Goal: Task Accomplishment & Management: Manage account settings

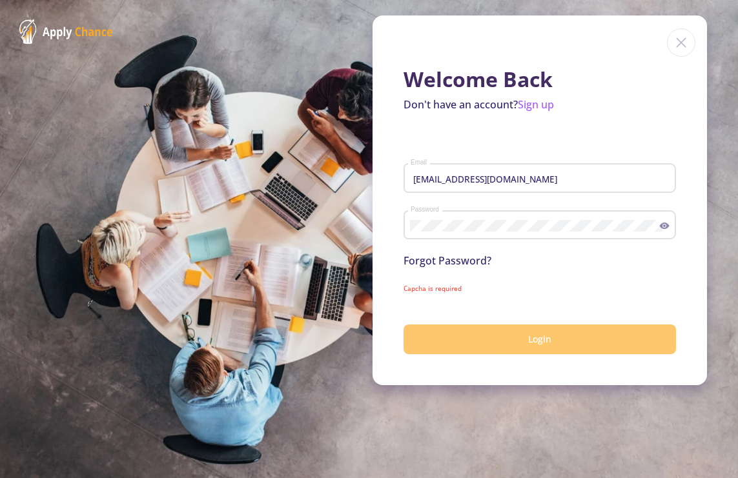
click at [570, 335] on button "Login" at bounding box center [539, 340] width 272 height 30
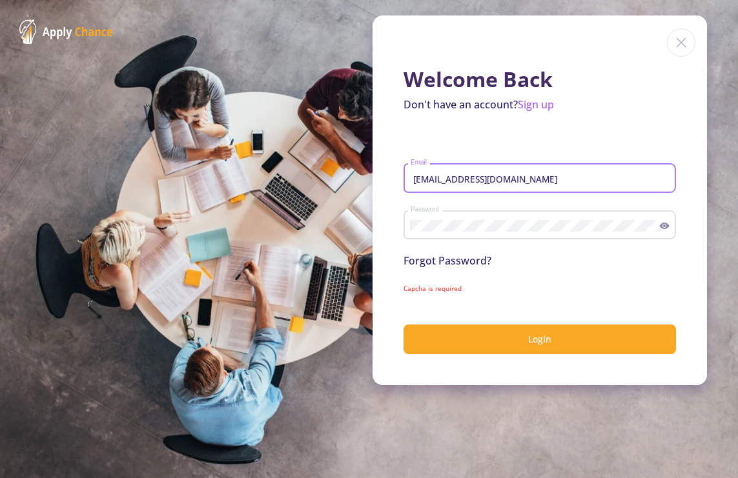
click at [585, 179] on input "[EMAIL_ADDRESS][DOMAIN_NAME]" at bounding box center [541, 179] width 263 height 12
click at [680, 46] on img at bounding box center [681, 42] width 28 height 28
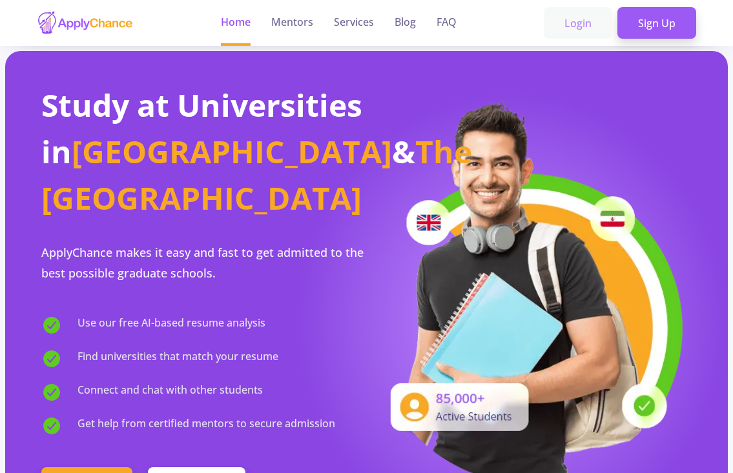
click at [570, 22] on link "Login" at bounding box center [578, 23] width 68 height 32
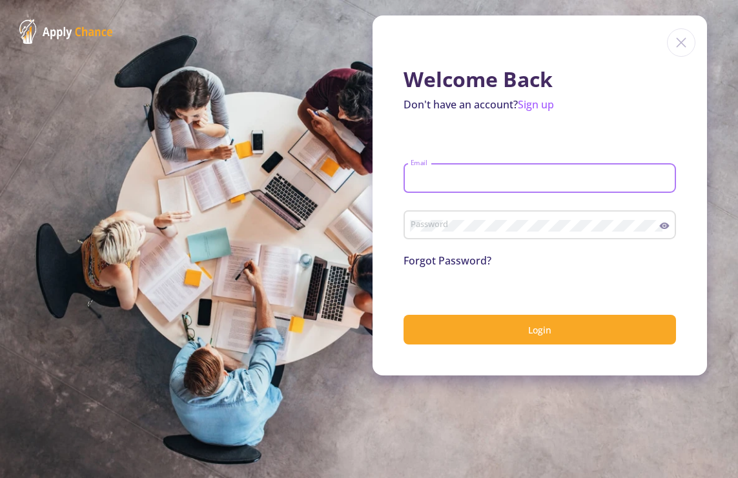
type input "[EMAIL_ADDRESS][DOMAIN_NAME]"
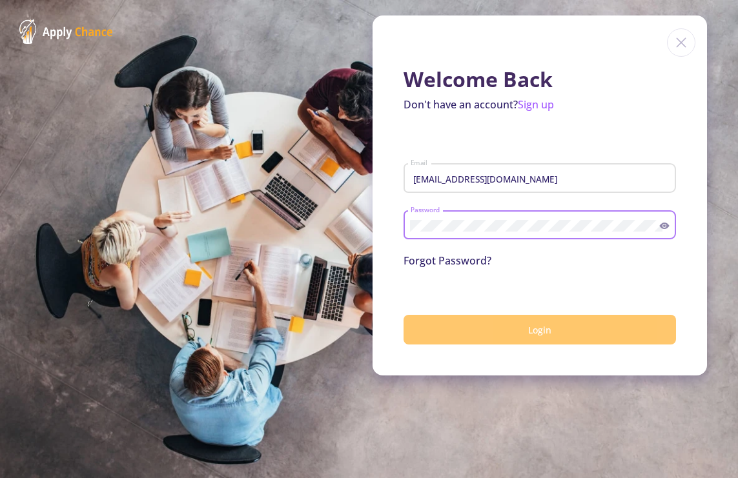
click at [525, 334] on button "Login" at bounding box center [539, 330] width 272 height 30
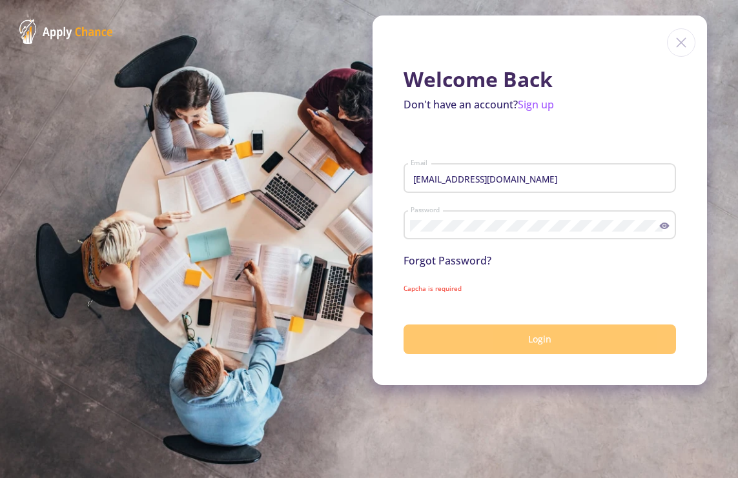
click at [502, 339] on button "Login" at bounding box center [539, 340] width 272 height 30
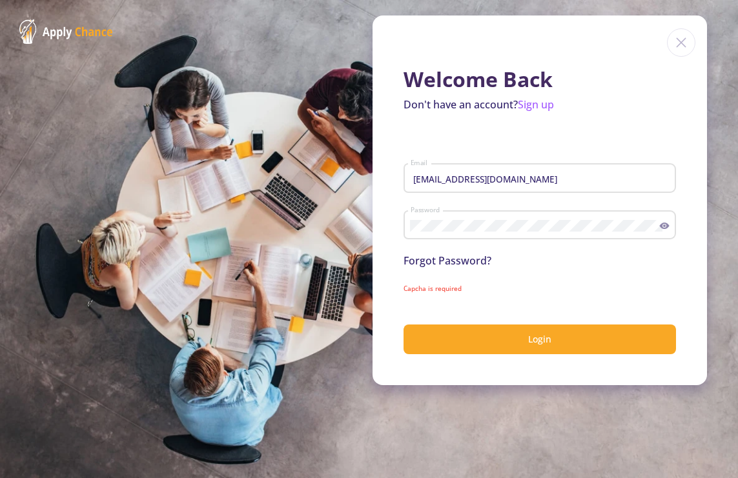
click at [460, 261] on link "Forgot Password?" at bounding box center [447, 261] width 88 height 14
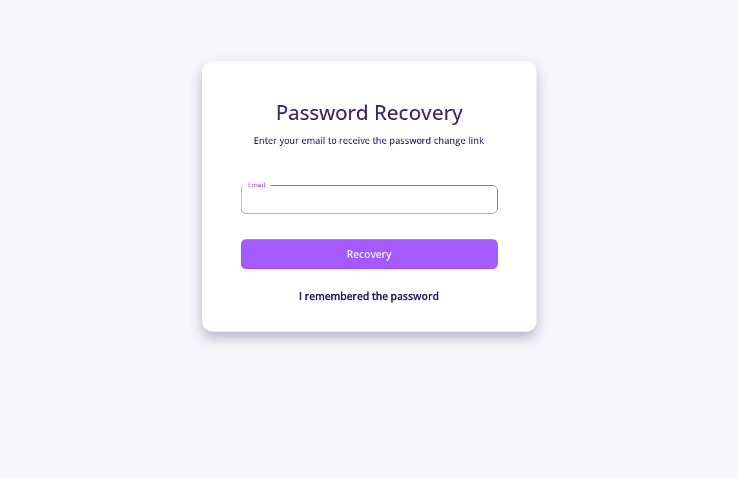
click at [312, 199] on input "Email" at bounding box center [369, 199] width 257 height 28
type input "[EMAIL_ADDRESS][DOMAIN_NAME]"
click at [369, 254] on button "Recovery" at bounding box center [369, 254] width 257 height 30
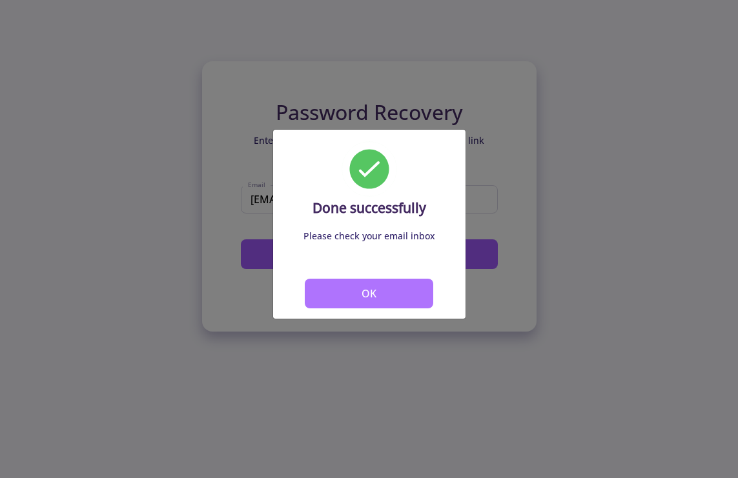
click at [358, 298] on button "OK" at bounding box center [369, 294] width 129 height 30
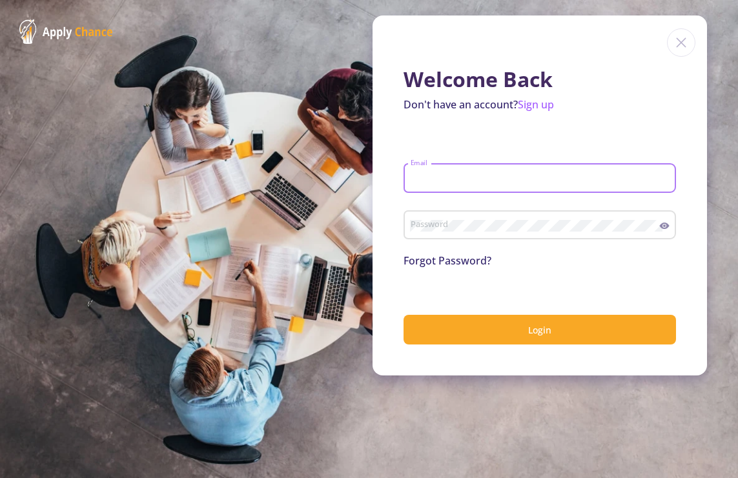
type input "[EMAIL_ADDRESS][DOMAIN_NAME]"
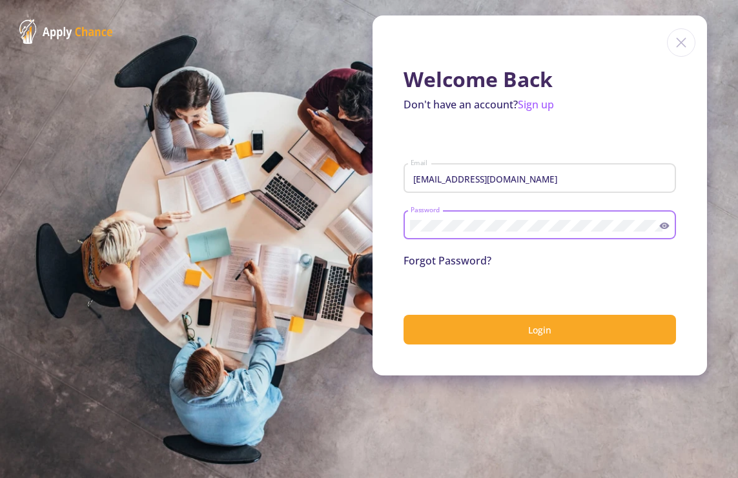
click at [540, 330] on button "Login" at bounding box center [539, 330] width 272 height 30
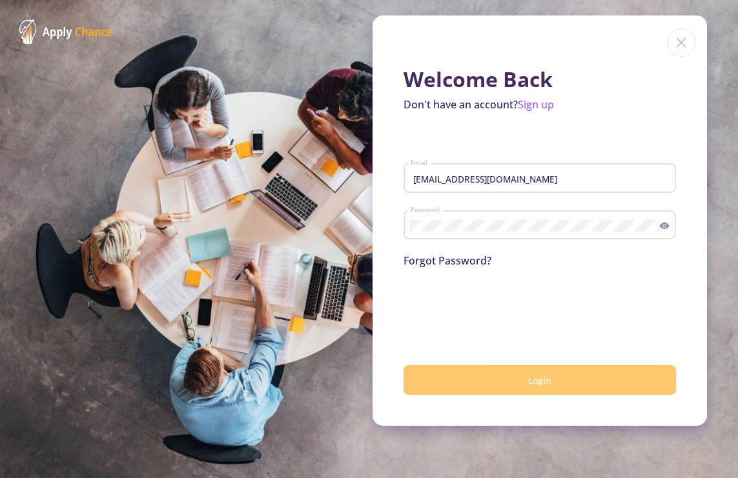
click at [526, 396] on button "Login" at bounding box center [539, 380] width 272 height 30
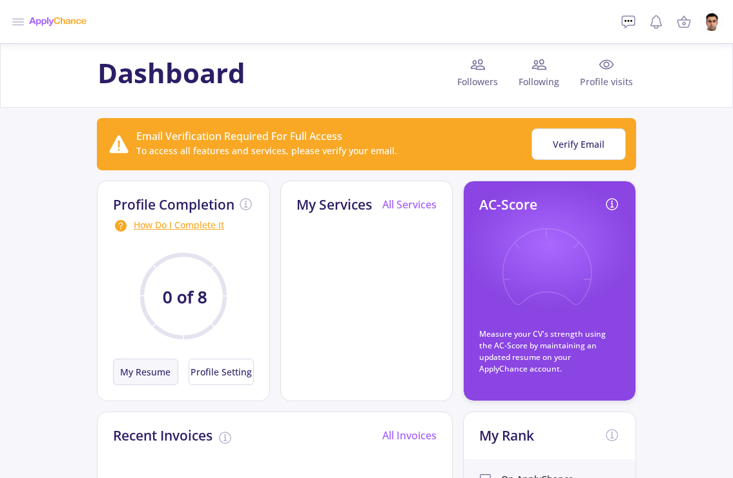
click at [149, 374] on button "My Resume" at bounding box center [145, 372] width 65 height 26
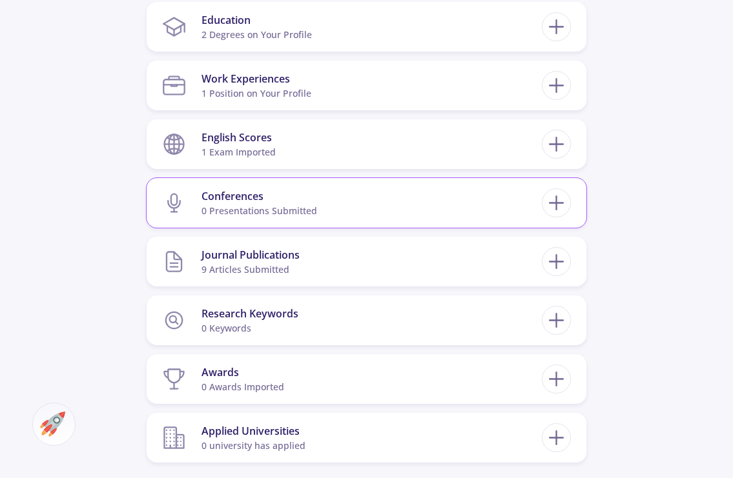
scroll to position [662, 0]
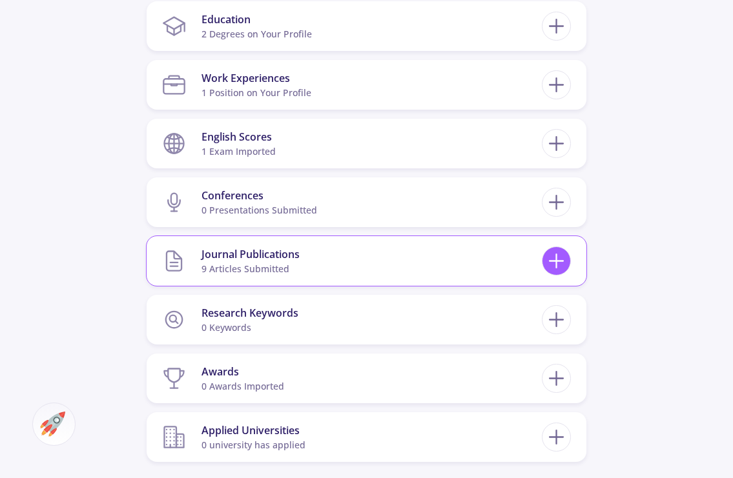
click at [552, 253] on icon at bounding box center [556, 261] width 24 height 24
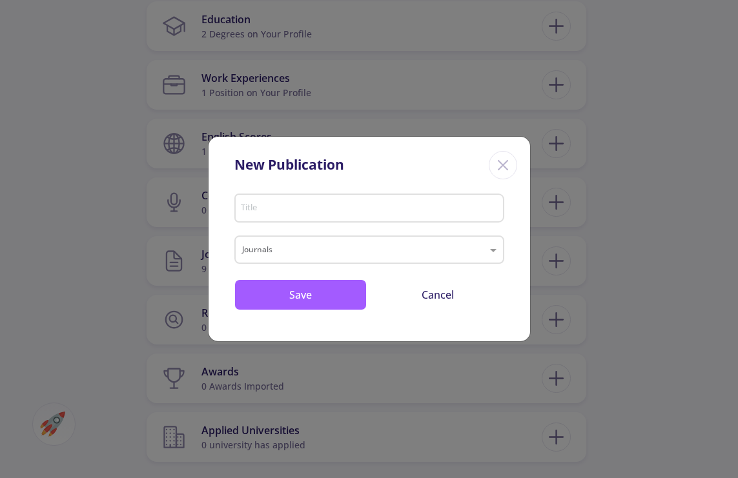
click at [300, 207] on input "Title" at bounding box center [370, 209] width 261 height 12
paste input "Epidemiology of Injury in Elite and Amateur Soccer Referees: A Systematic Revie…"
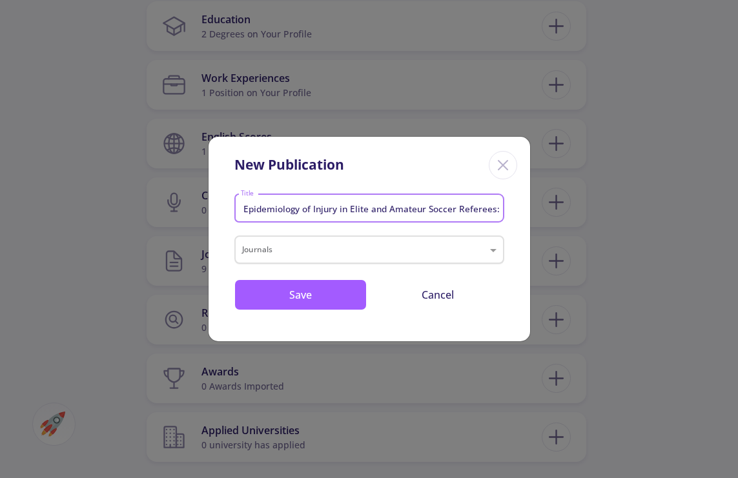
type input "Epidemiology of Injury in Elite and Amateur Soccer Referees: A Systematic Revie…"
click at [290, 250] on input "text" at bounding box center [356, 251] width 229 height 15
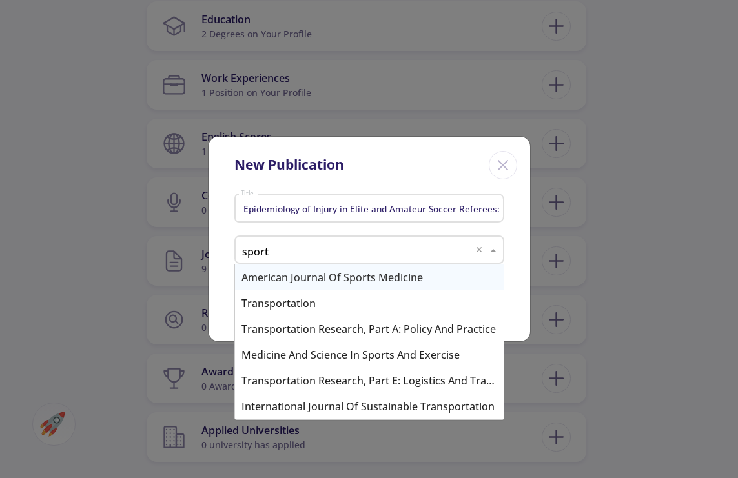
type input "sports"
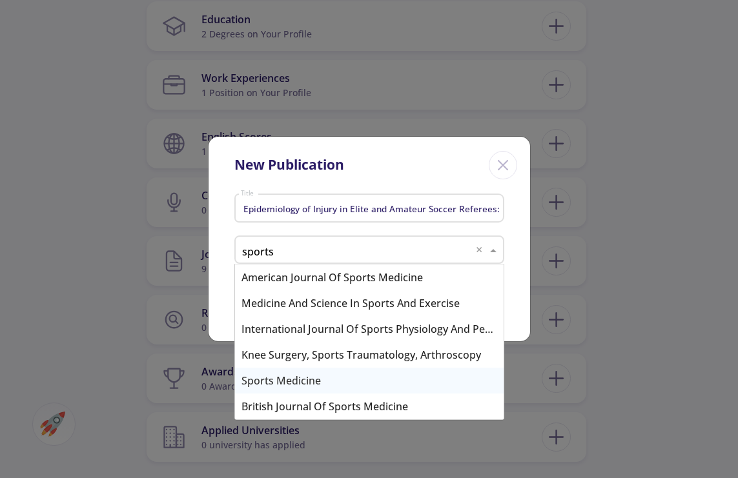
click at [283, 377] on div "Sports Medicine" at bounding box center [369, 381] width 269 height 26
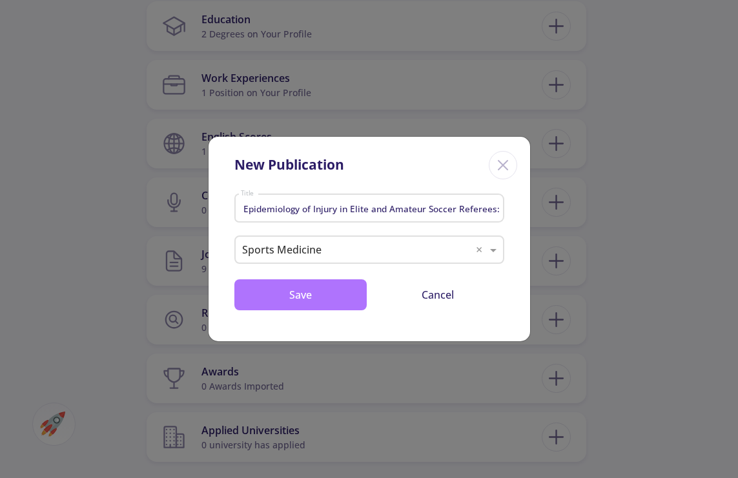
click at [294, 298] on button "Save" at bounding box center [300, 295] width 132 height 31
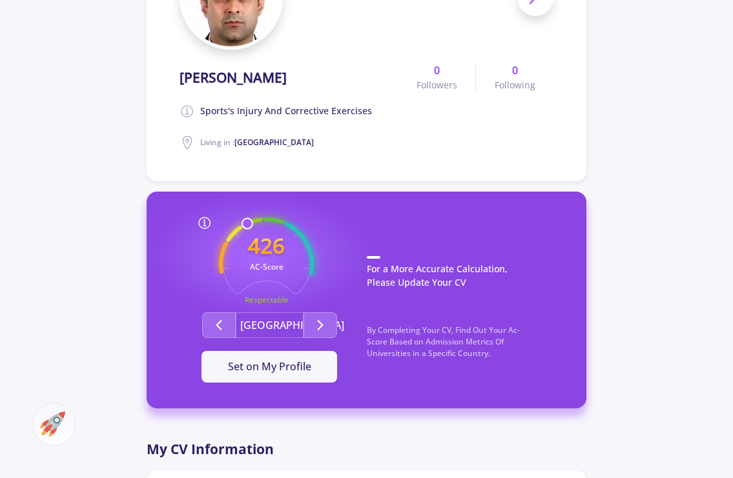
scroll to position [193, 0]
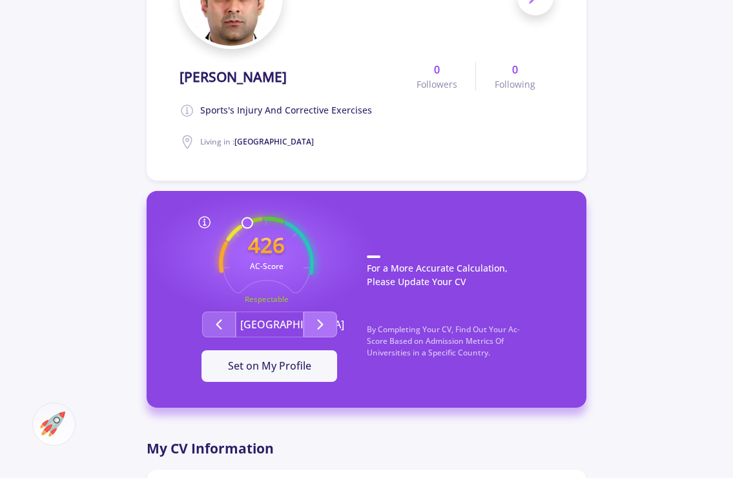
click at [321, 327] on icon "Second group" at bounding box center [319, 324] width 15 height 15
click at [212, 323] on icon "Second group" at bounding box center [218, 324] width 15 height 15
click at [314, 329] on icon "Second group" at bounding box center [319, 324] width 15 height 15
click at [206, 322] on button "Second group" at bounding box center [219, 325] width 34 height 26
click at [321, 321] on polyline "Second group" at bounding box center [320, 324] width 5 height 9
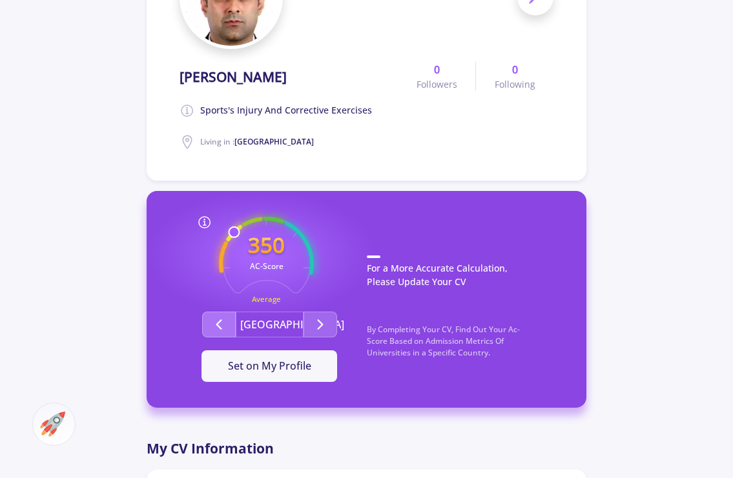
click at [214, 318] on icon "Second group" at bounding box center [218, 324] width 15 height 15
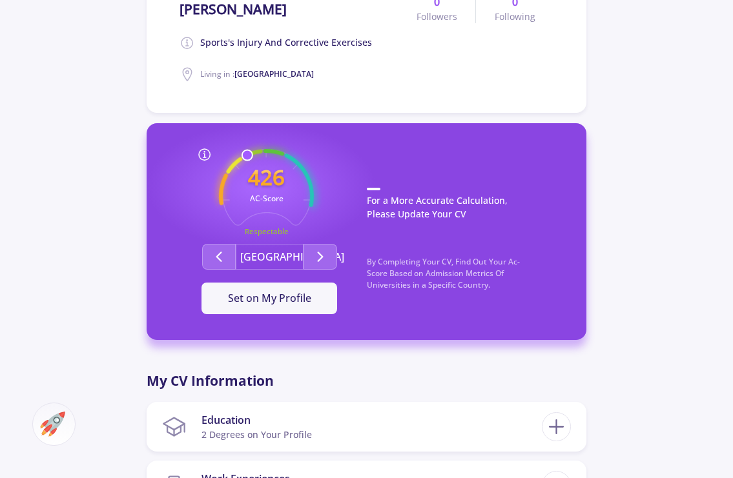
scroll to position [257, 0]
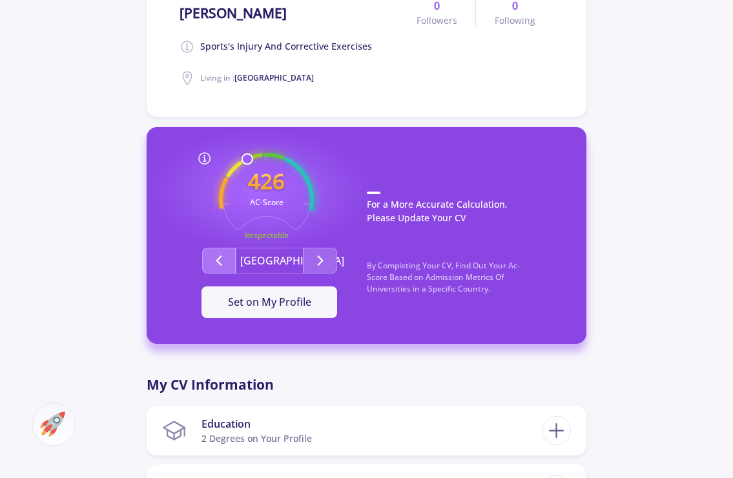
click at [230, 256] on button "Second group" at bounding box center [219, 261] width 34 height 26
click at [319, 261] on icon "Second group" at bounding box center [319, 260] width 15 height 15
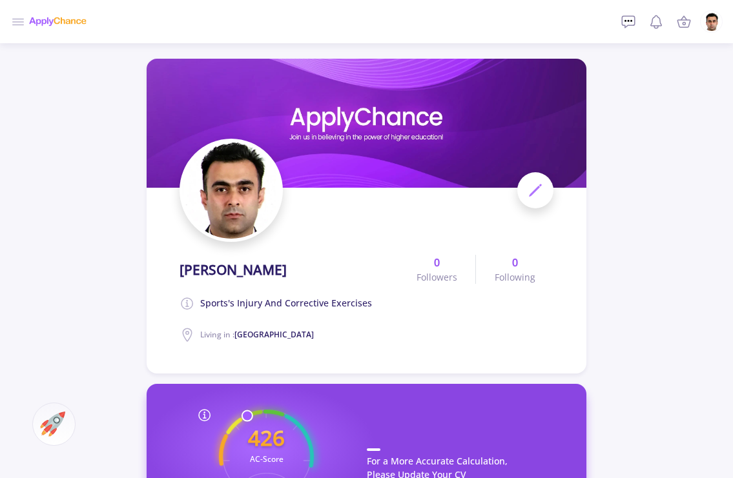
scroll to position [0, 0]
click at [715, 15] on img at bounding box center [711, 22] width 21 height 21
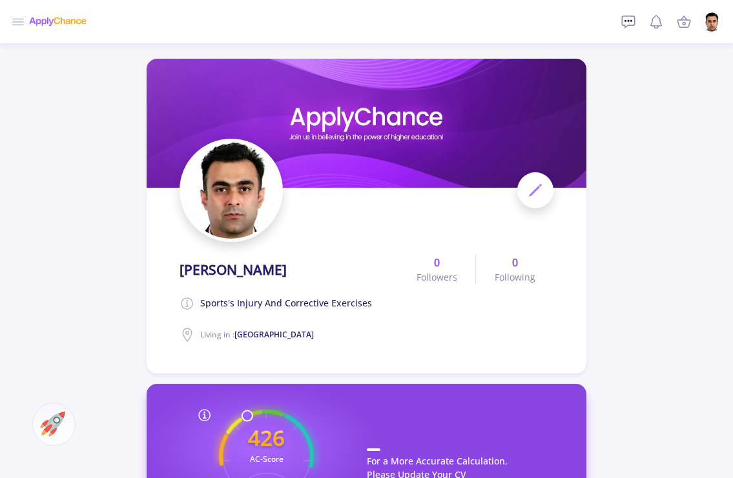
click at [709, 18] on img at bounding box center [711, 22] width 21 height 21
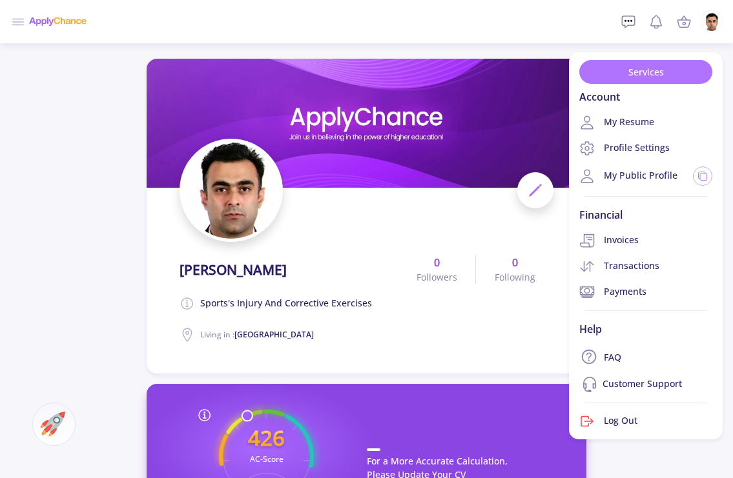
click at [648, 74] on link "Services" at bounding box center [645, 72] width 133 height 24
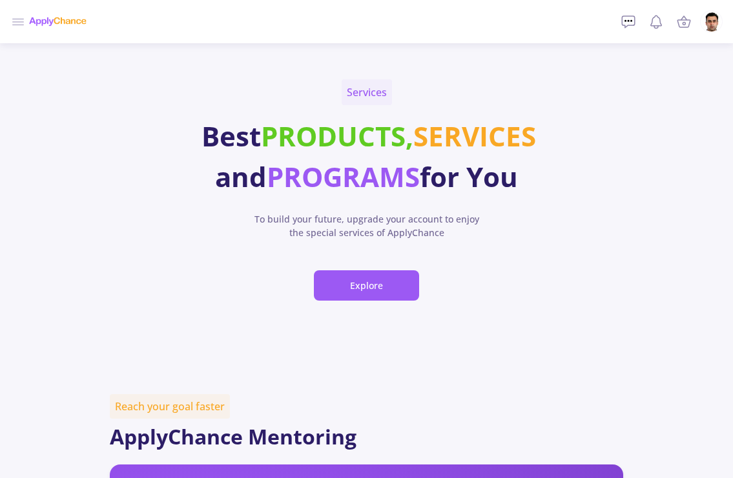
click at [713, 23] on img at bounding box center [711, 22] width 21 height 21
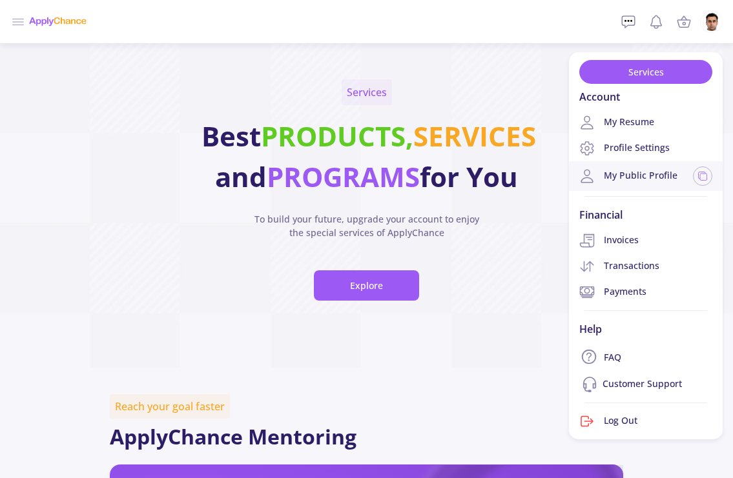
click at [618, 176] on link "My Public Profile" at bounding box center [628, 175] width 98 height 15
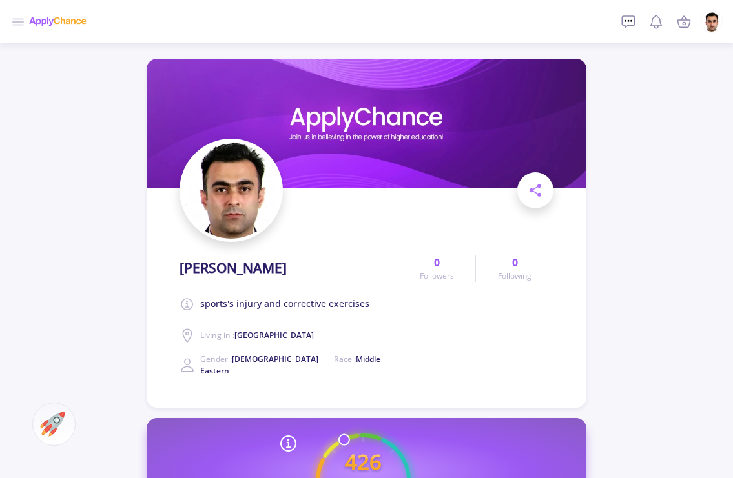
click at [711, 24] on img at bounding box center [711, 22] width 21 height 21
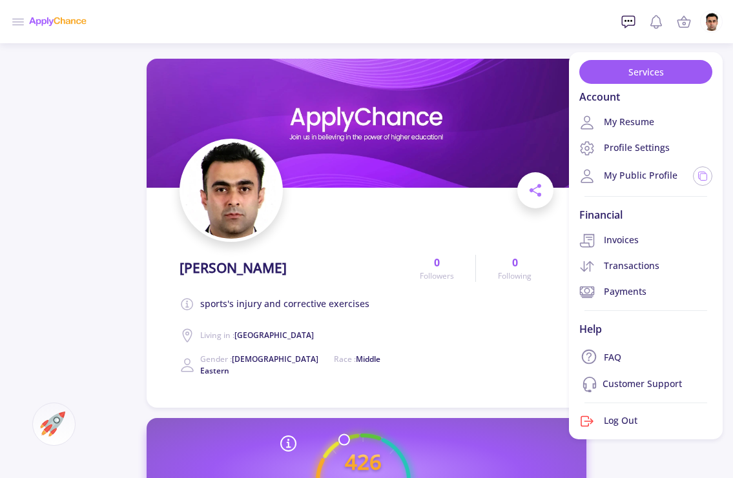
click at [631, 25] on icon at bounding box center [628, 22] width 13 height 12
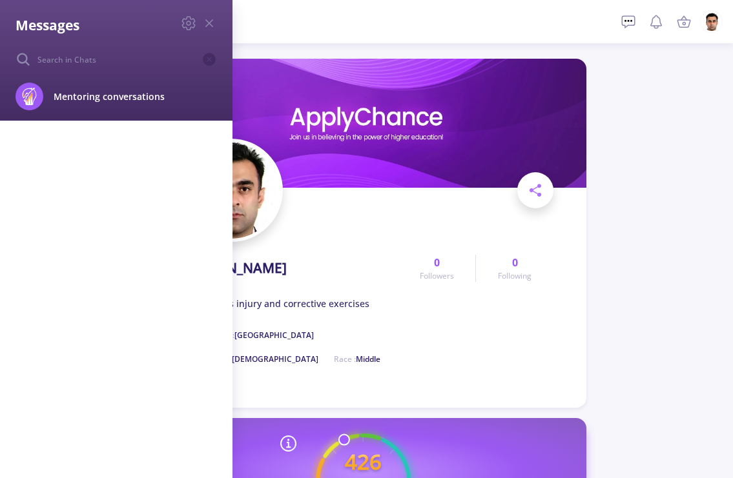
click at [680, 23] on div "Messages Mentoring conversations Block" at bounding box center [366, 239] width 733 height 478
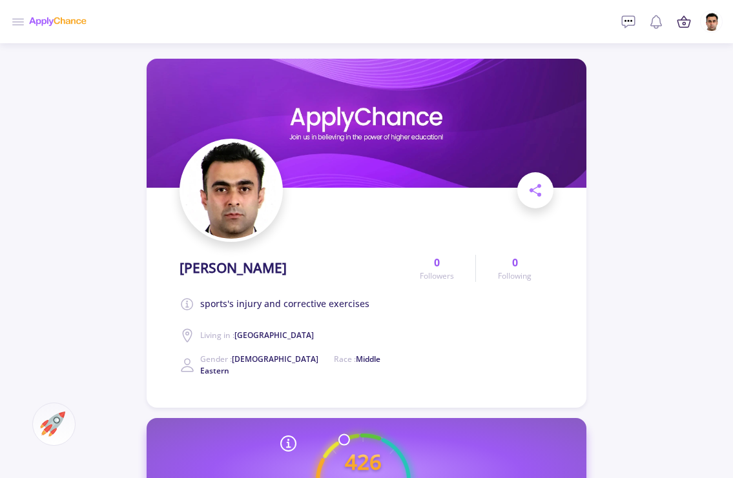
click at [689, 23] on icon at bounding box center [683, 23] width 13 height 7
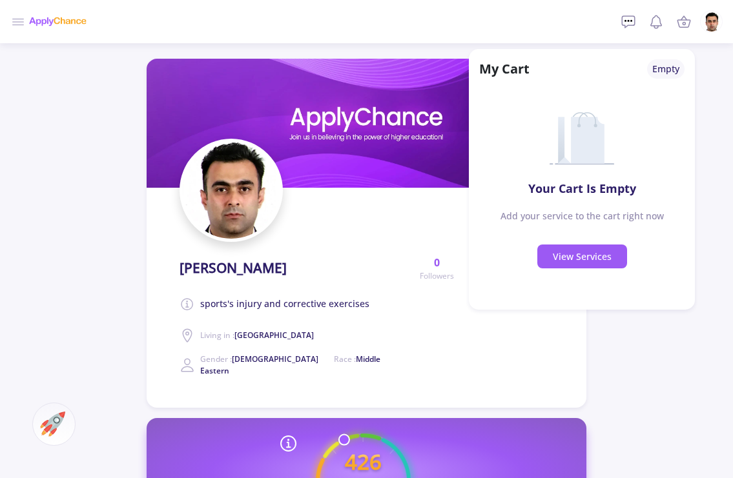
click at [708, 21] on img at bounding box center [711, 22] width 21 height 21
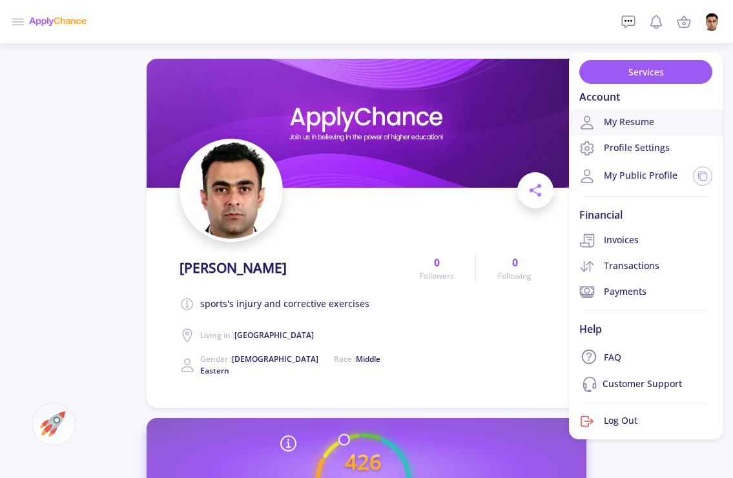
click at [633, 119] on link "My Resume" at bounding box center [646, 123] width 154 height 26
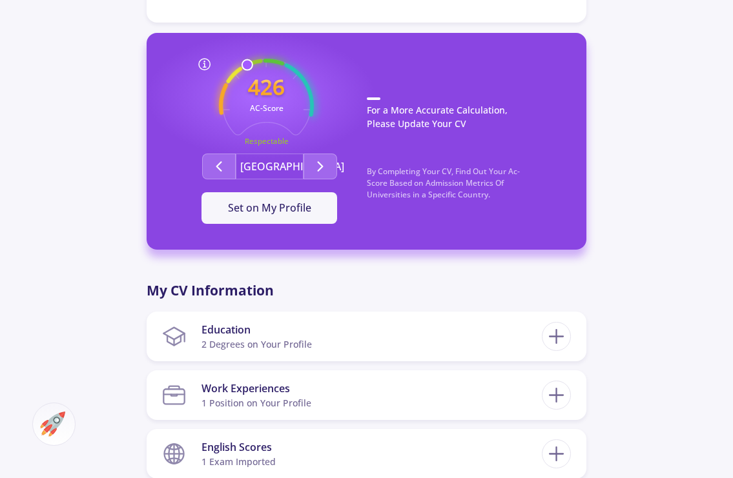
scroll to position [349, 0]
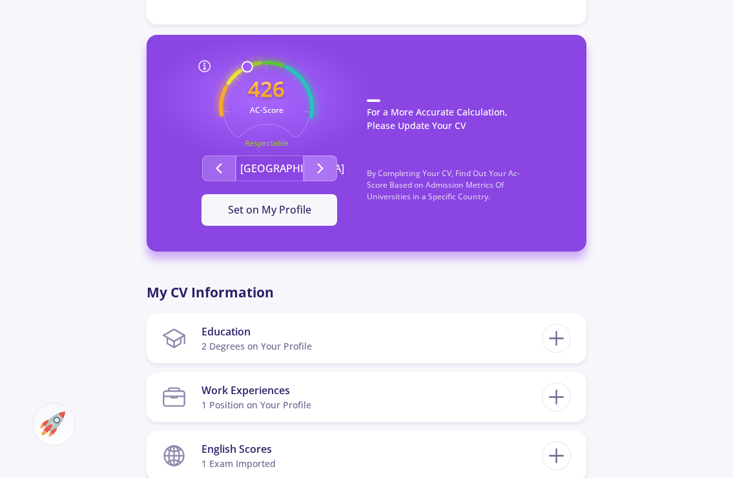
click at [310, 168] on button "Second group" at bounding box center [320, 169] width 34 height 26
click at [214, 170] on icon "Second group" at bounding box center [218, 168] width 15 height 15
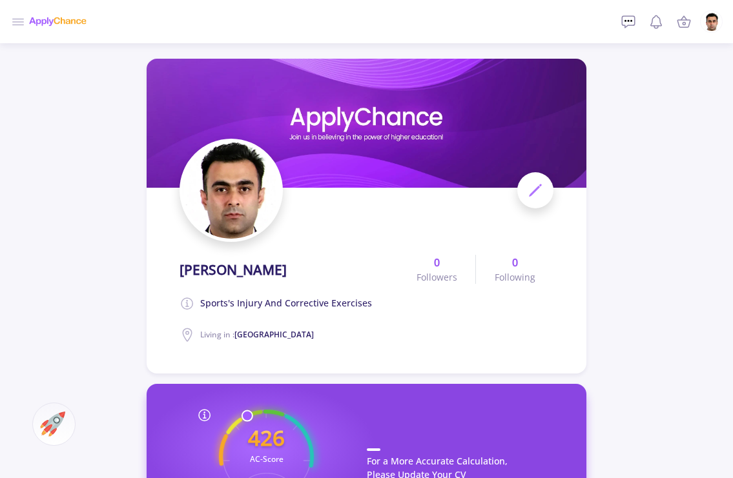
scroll to position [0, 0]
